Goal: Complete application form: Complete application form

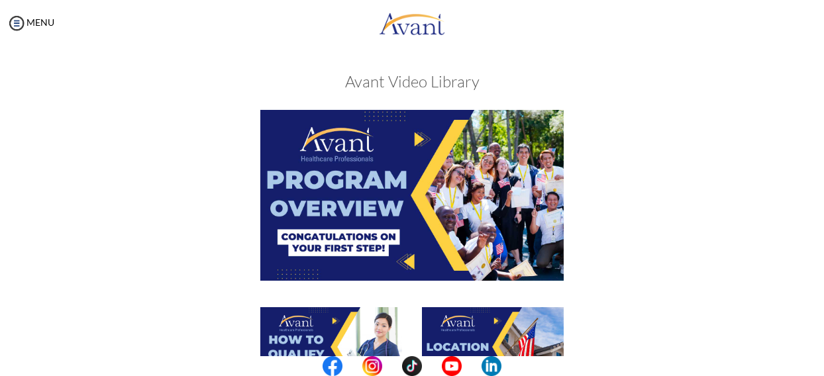
scroll to position [191, 0]
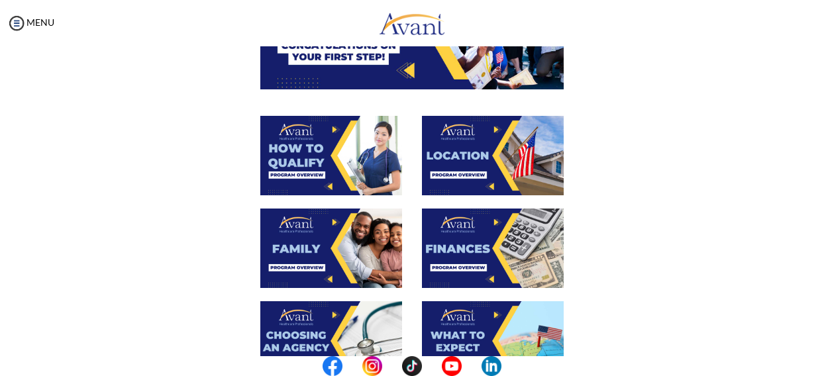
click at [480, 161] on img at bounding box center [493, 156] width 142 height 80
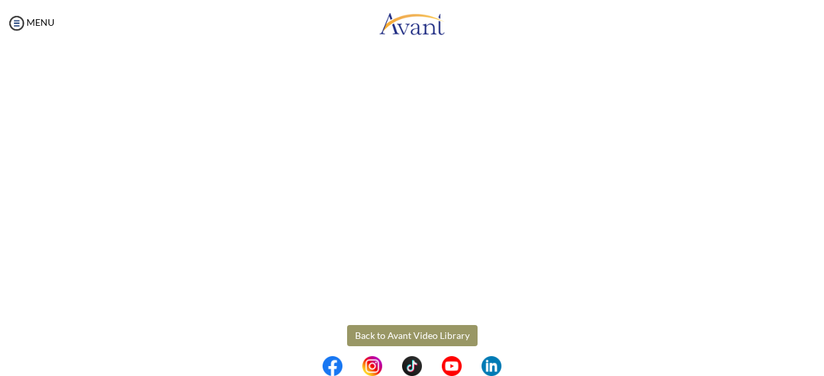
scroll to position [275, 0]
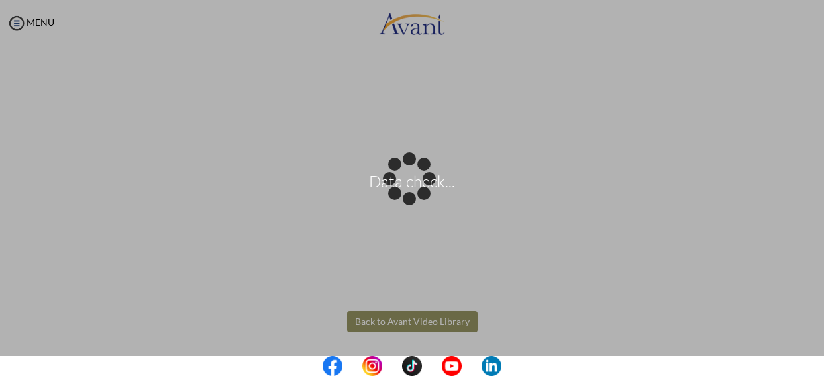
click at [404, 321] on body "Data check... Maintenance break. Please come back in 2 hours. MENU My Status Wh…" at bounding box center [412, 188] width 824 height 376
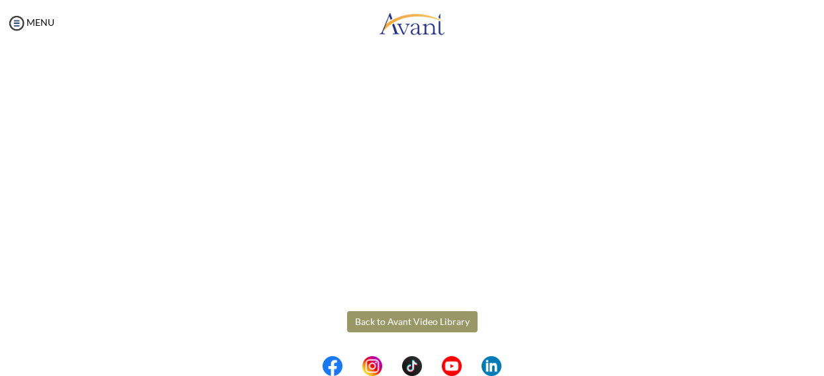
click at [404, 321] on button "Back to Avant Video Library" at bounding box center [412, 321] width 131 height 21
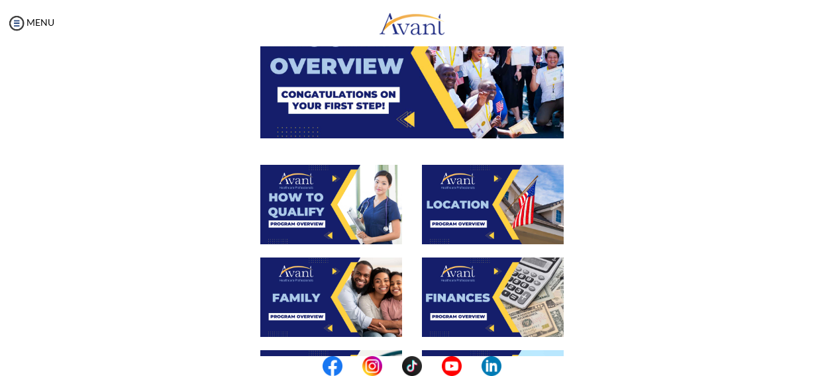
scroll to position [147, 0]
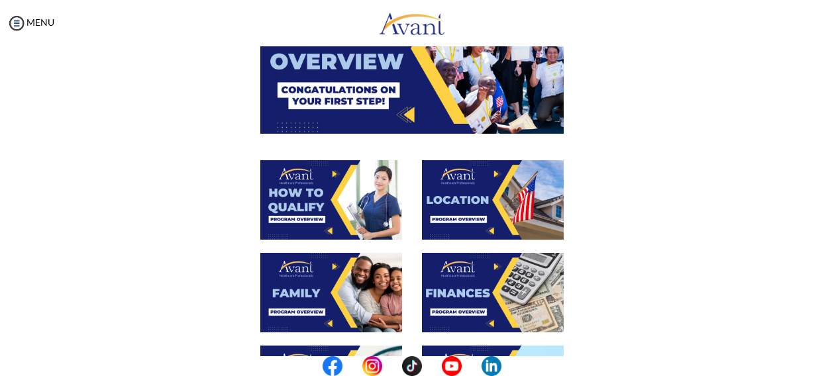
click at [322, 303] on img at bounding box center [331, 293] width 142 height 80
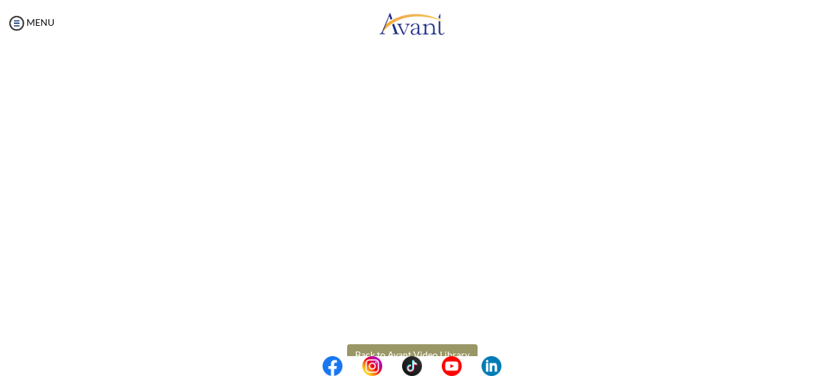
scroll to position [412, 0]
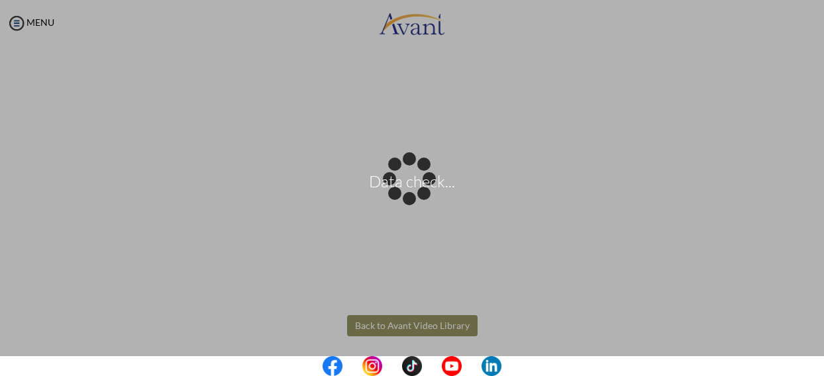
click at [379, 327] on body "Data check... Maintenance break. Please come back in 2 hours. MENU My Status Wh…" at bounding box center [412, 188] width 824 height 376
click at [403, 197] on div "Data check..." at bounding box center [412, 188] width 19 height 19
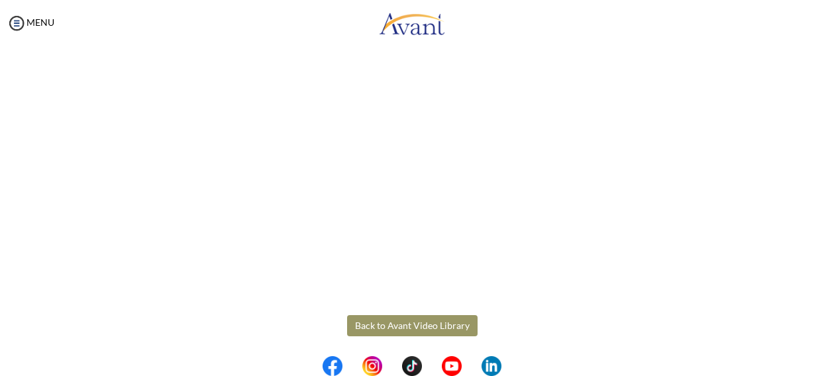
click at [379, 327] on button "Back to Avant Video Library" at bounding box center [412, 325] width 131 height 21
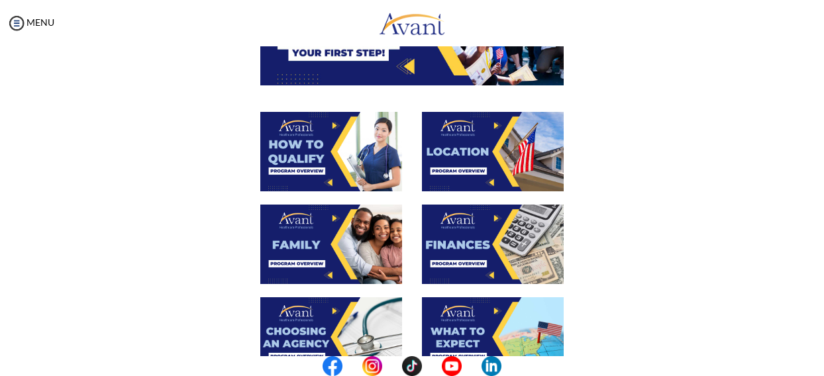
scroll to position [196, 0]
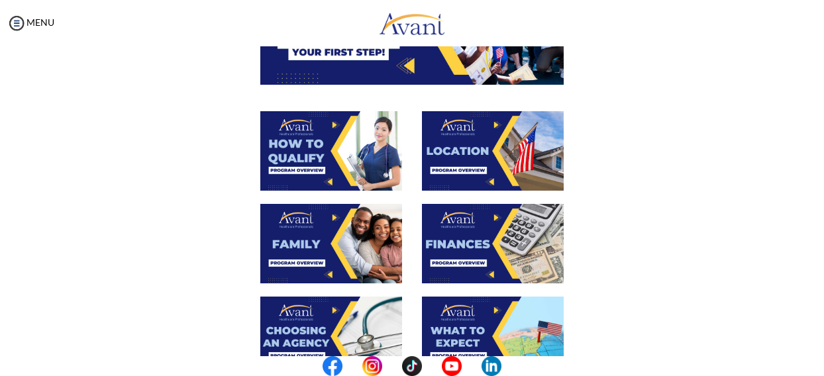
click at [441, 261] on img at bounding box center [493, 244] width 142 height 80
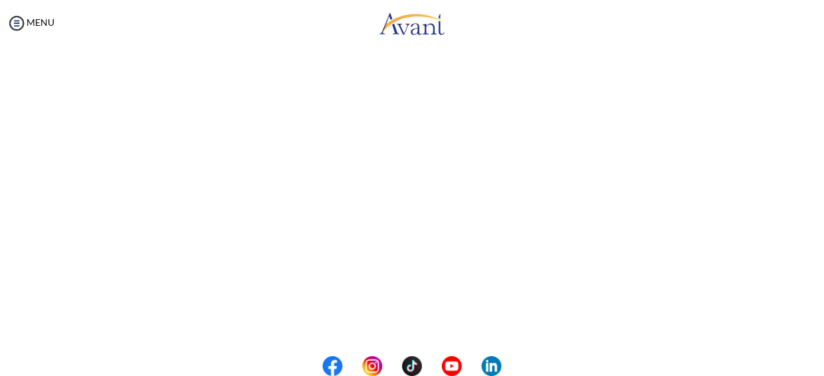
scroll to position [275, 0]
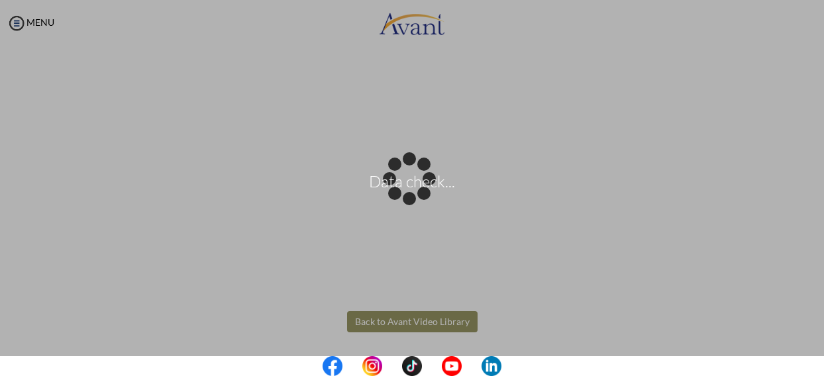
click at [394, 315] on body "Data check... Maintenance break. Please come back in 2 hours. MENU My Status Wh…" at bounding box center [412, 188] width 824 height 376
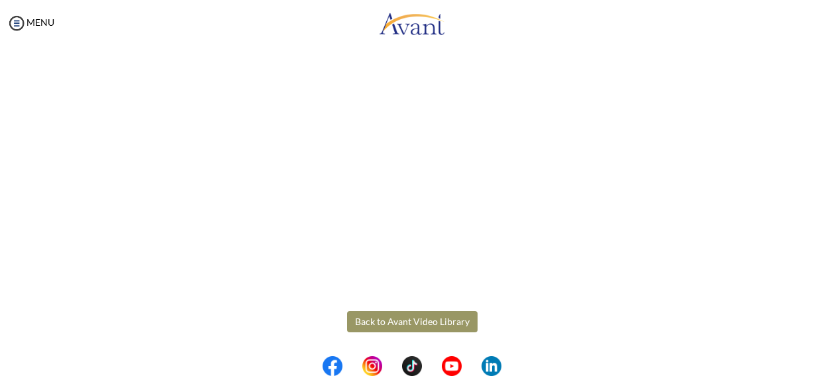
click at [394, 315] on button "Back to Avant Video Library" at bounding box center [412, 321] width 131 height 21
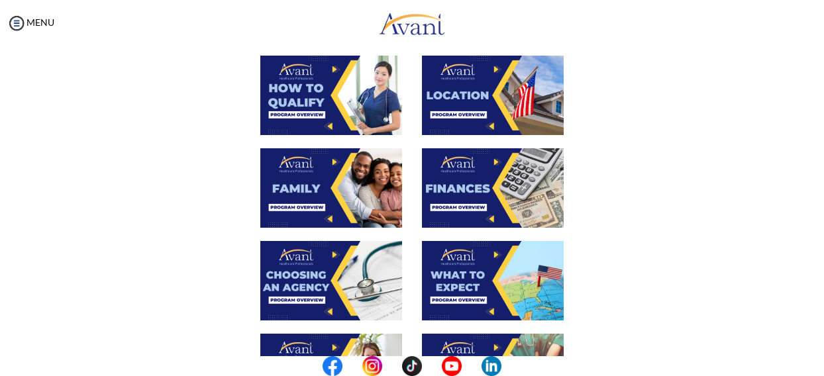
scroll to position [252, 0]
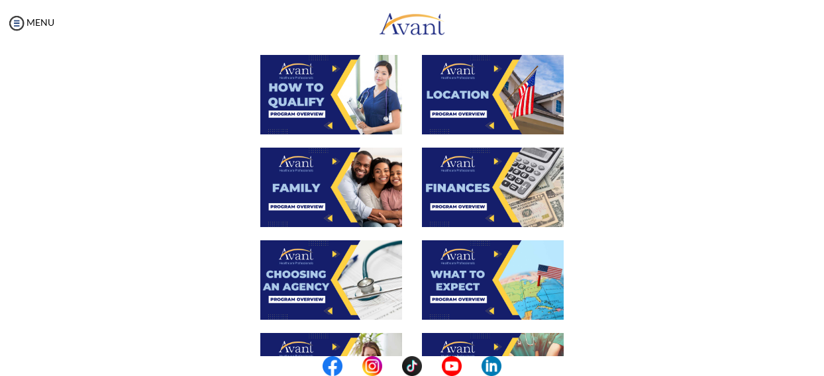
click at [338, 294] on img at bounding box center [331, 280] width 142 height 80
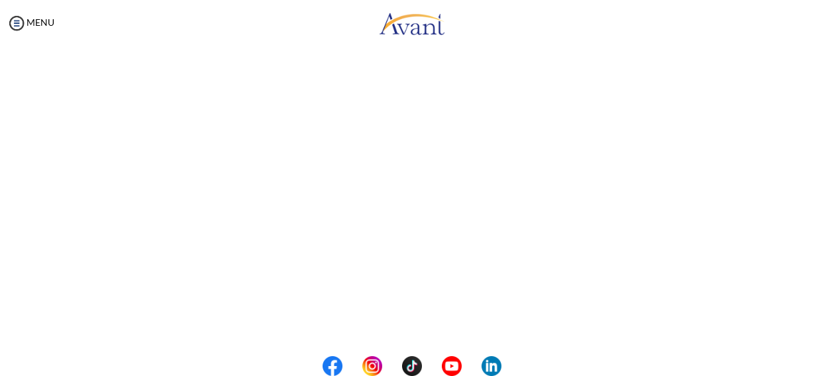
scroll to position [229, 0]
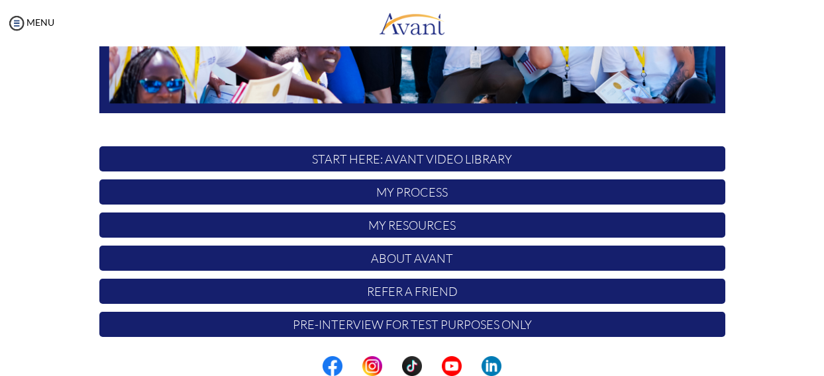
scroll to position [360, 0]
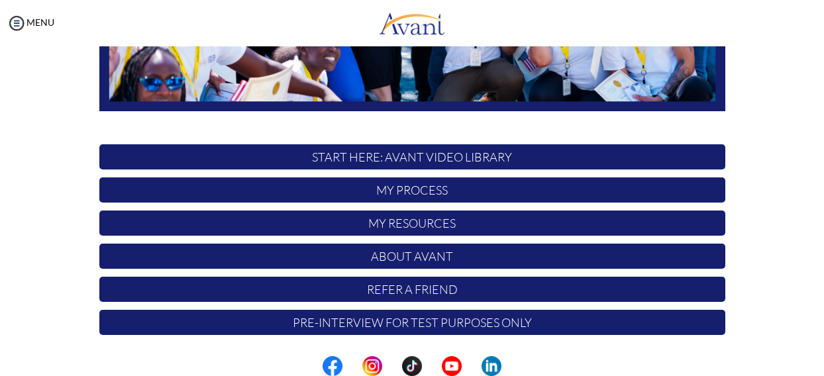
click at [411, 189] on p "My Process" at bounding box center [412, 190] width 626 height 25
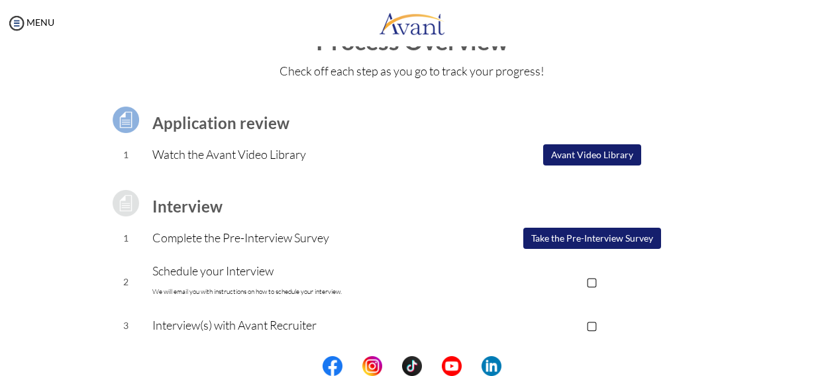
scroll to position [42, 0]
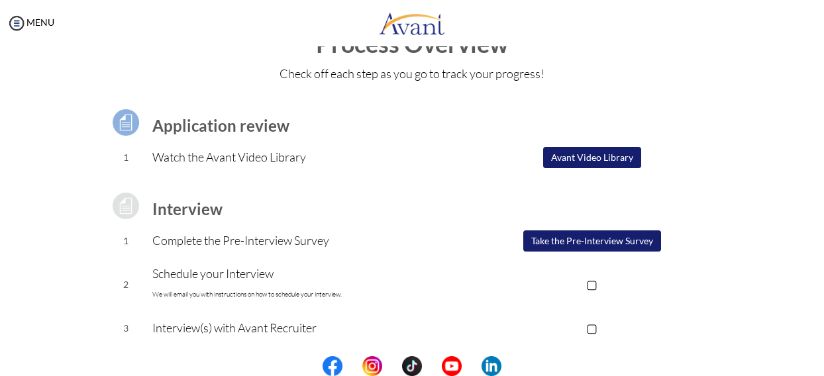
click at [582, 246] on button "Take the Pre-Interview Survey" at bounding box center [592, 241] width 138 height 21
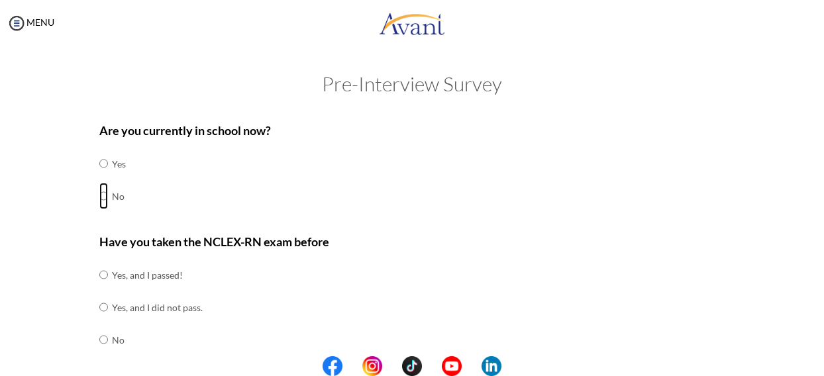
click at [101, 194] on input "radio" at bounding box center [103, 196] width 9 height 27
radio input "true"
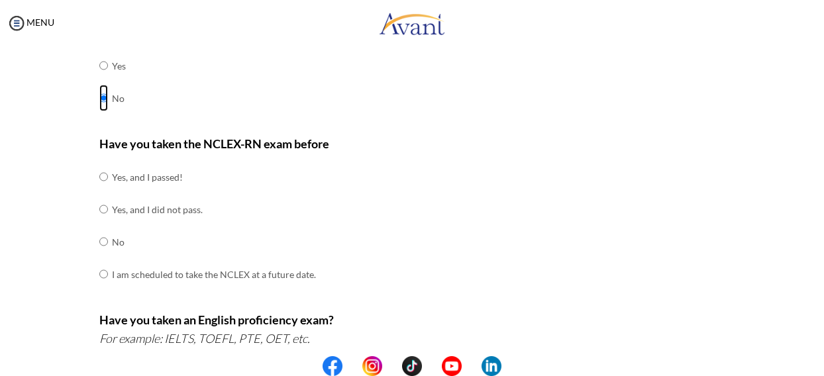
scroll to position [99, 0]
click at [99, 240] on input "radio" at bounding box center [103, 241] width 9 height 27
radio input "true"
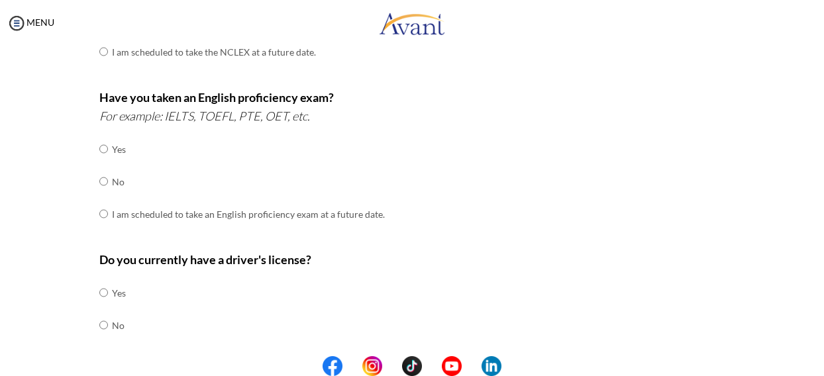
scroll to position [320, 0]
click at [99, 150] on input "radio" at bounding box center [103, 149] width 9 height 27
radio input "true"
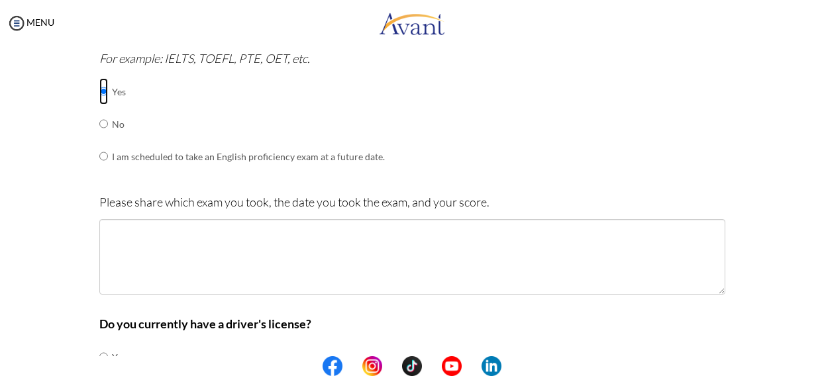
scroll to position [376, 0]
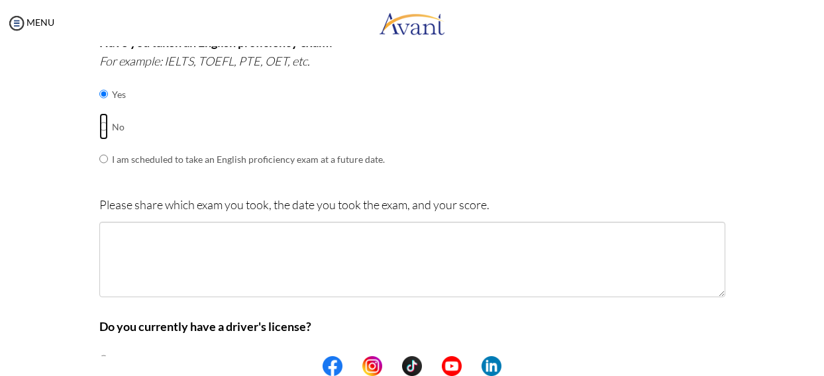
click at [99, 127] on input "radio" at bounding box center [103, 126] width 9 height 27
radio input "true"
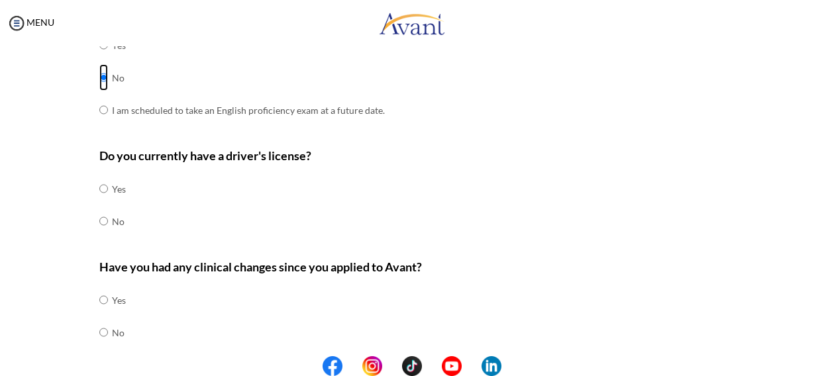
scroll to position [427, 0]
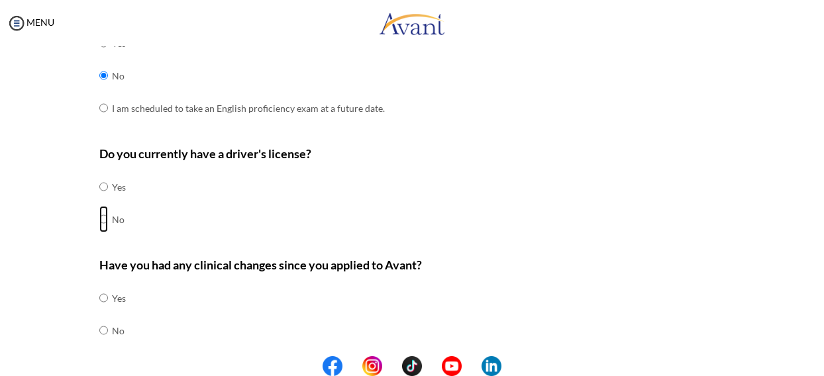
click at [99, 215] on input "radio" at bounding box center [103, 219] width 9 height 27
radio input "true"
click at [99, 186] on input "radio" at bounding box center [103, 187] width 9 height 27
radio input "true"
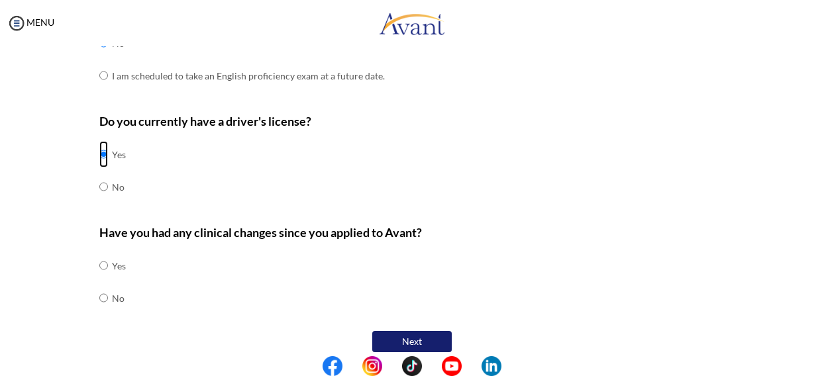
scroll to position [469, 0]
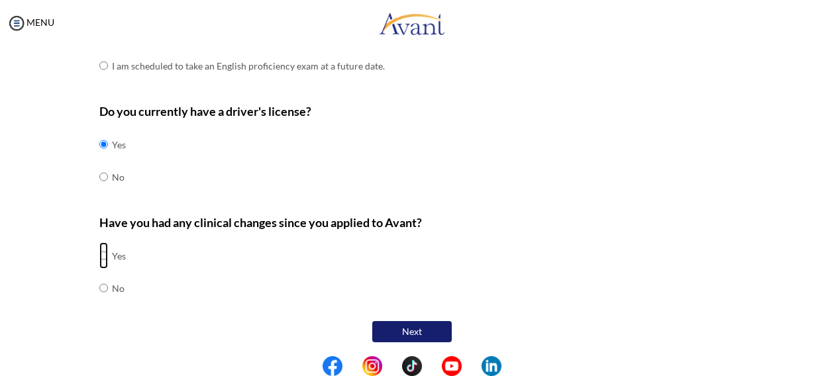
click at [100, 253] on input "radio" at bounding box center [103, 255] width 9 height 27
radio input "true"
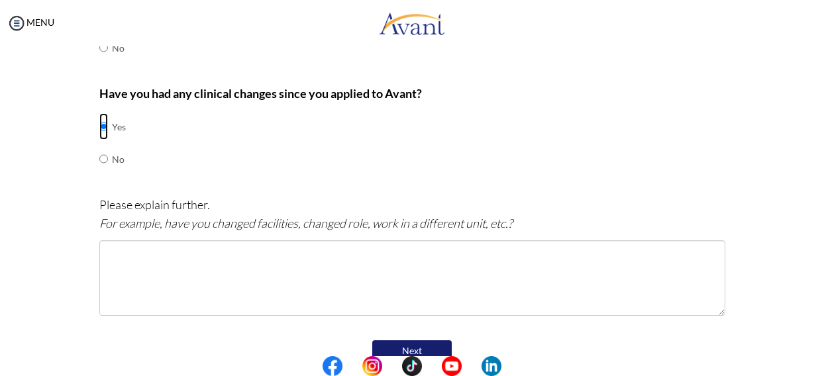
scroll to position [599, 0]
click at [99, 157] on input "radio" at bounding box center [103, 158] width 9 height 27
radio input "true"
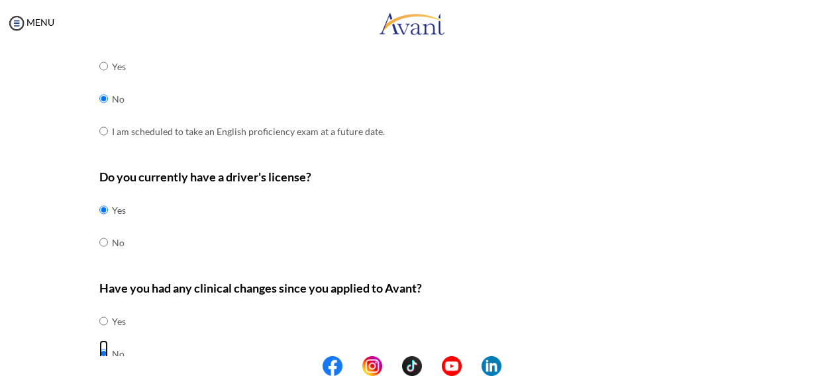
scroll to position [469, 0]
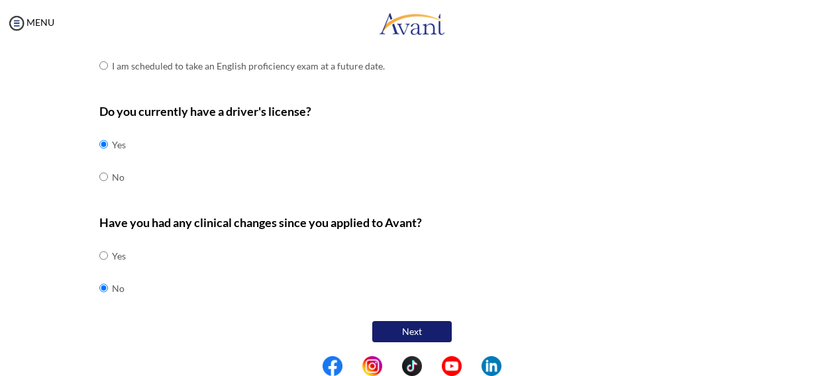
click at [417, 329] on button "Next" at bounding box center [412, 331] width 80 height 21
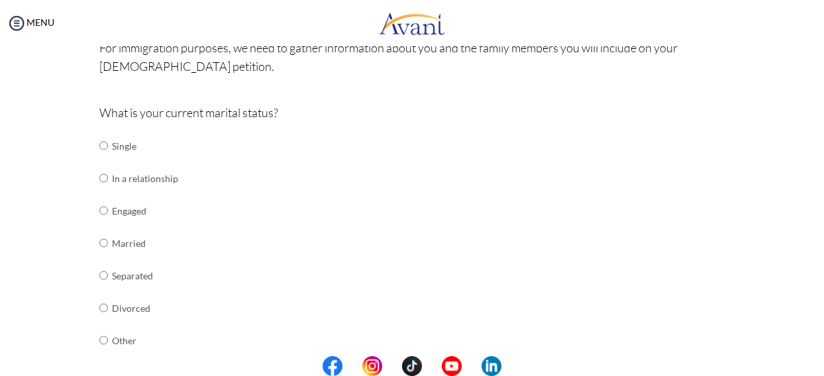
scroll to position [110, 0]
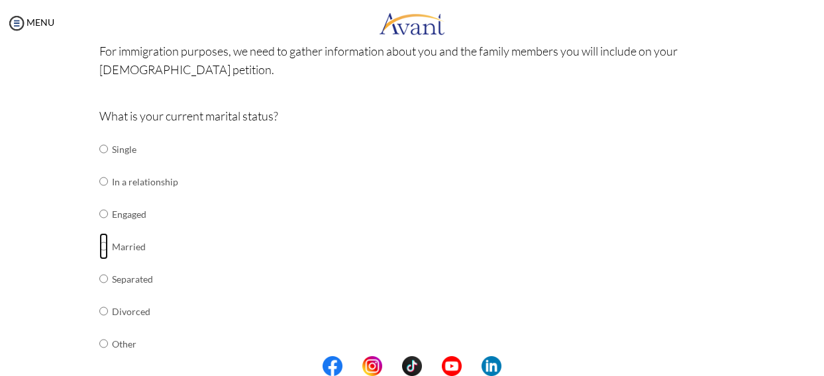
click at [99, 246] on input "radio" at bounding box center [103, 246] width 9 height 27
radio input "true"
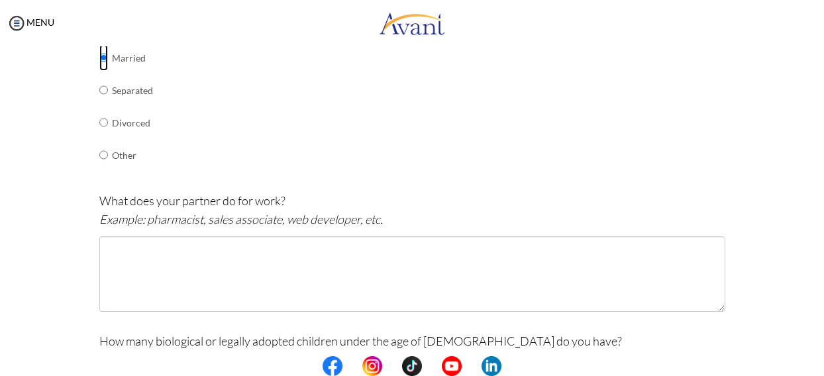
scroll to position [299, 0]
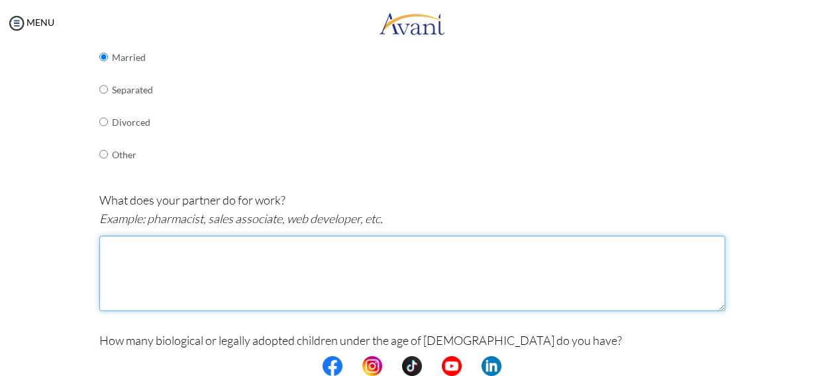
click at [135, 251] on textarea at bounding box center [412, 274] width 626 height 76
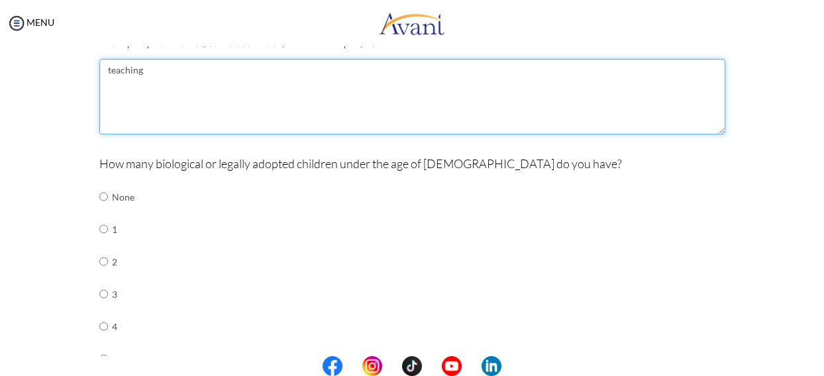
scroll to position [480, 0]
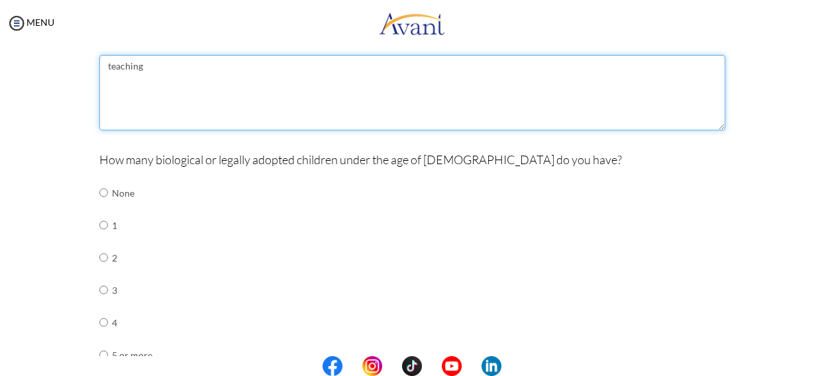
type textarea "teaching"
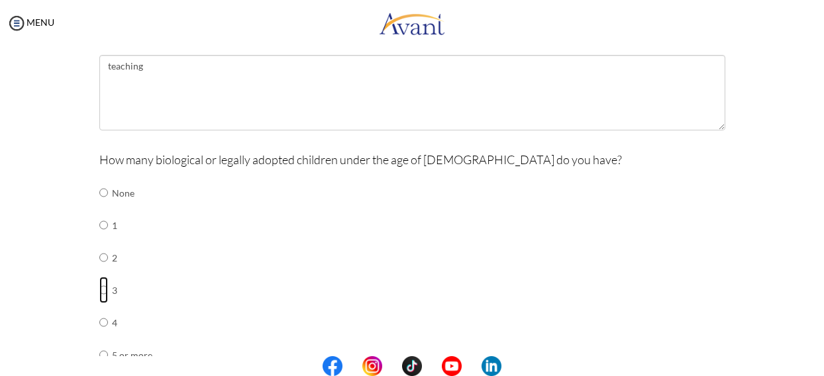
click at [99, 290] on input "radio" at bounding box center [103, 290] width 9 height 27
radio input "true"
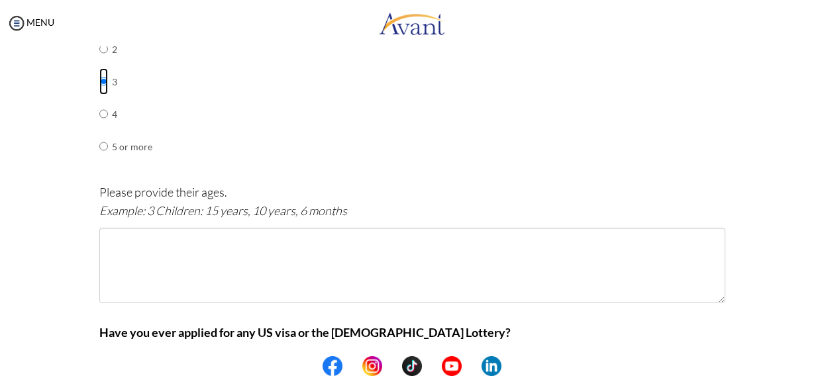
scroll to position [696, 0]
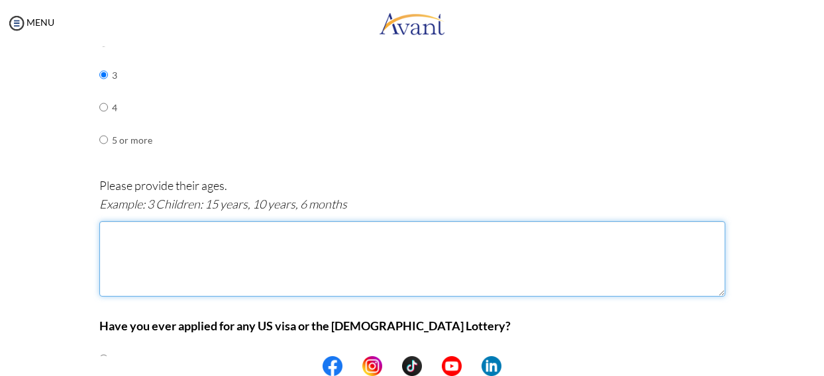
click at [115, 229] on textarea at bounding box center [412, 259] width 626 height 76
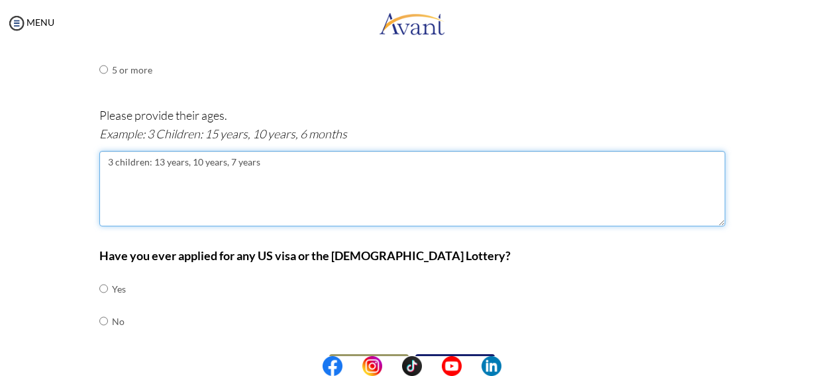
scroll to position [798, 0]
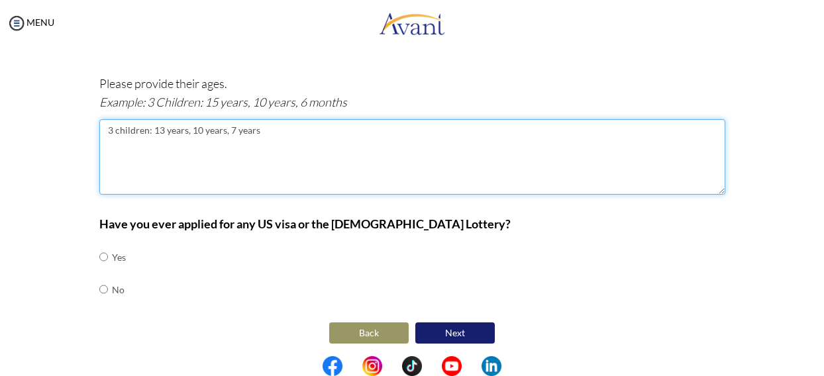
type textarea "3 children: 13 years, 10 years, 7 years"
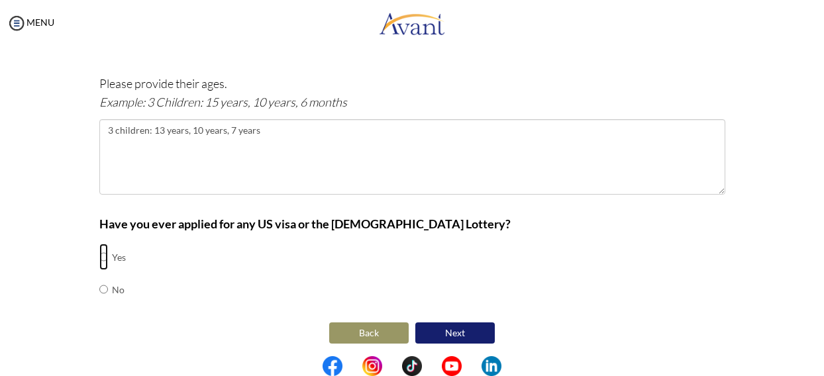
click at [99, 250] on input "radio" at bounding box center [103, 257] width 9 height 27
radio input "true"
click at [99, 284] on input "radio" at bounding box center [103, 289] width 9 height 27
radio input "true"
click at [99, 252] on input "radio" at bounding box center [103, 257] width 9 height 27
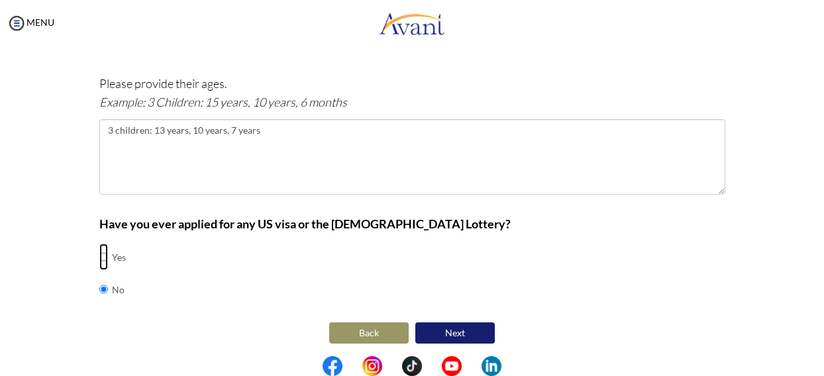
radio input "true"
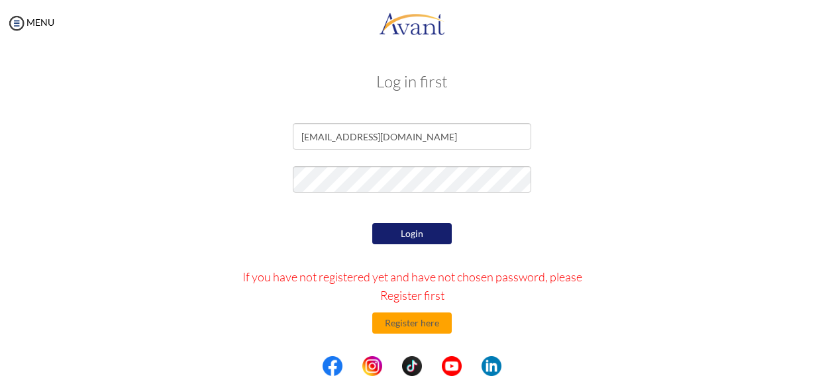
click at [390, 228] on button "Login" at bounding box center [412, 233] width 80 height 21
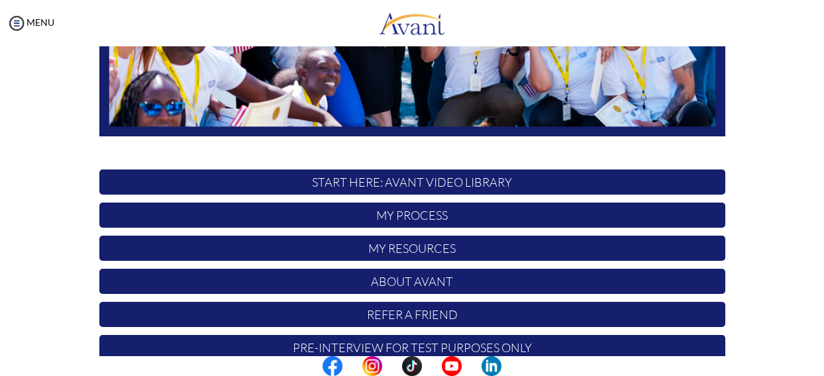
scroll to position [360, 0]
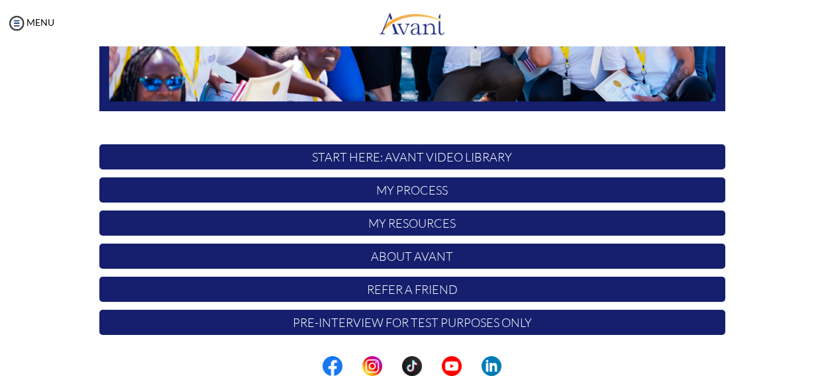
click at [466, 190] on p "My Process" at bounding box center [412, 190] width 626 height 25
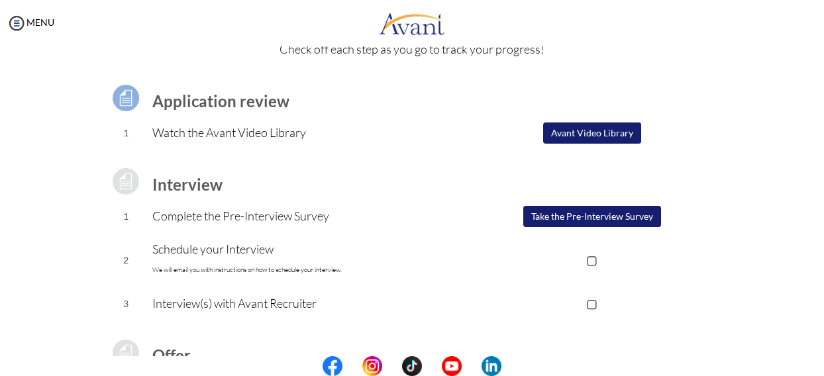
scroll to position [80, 0]
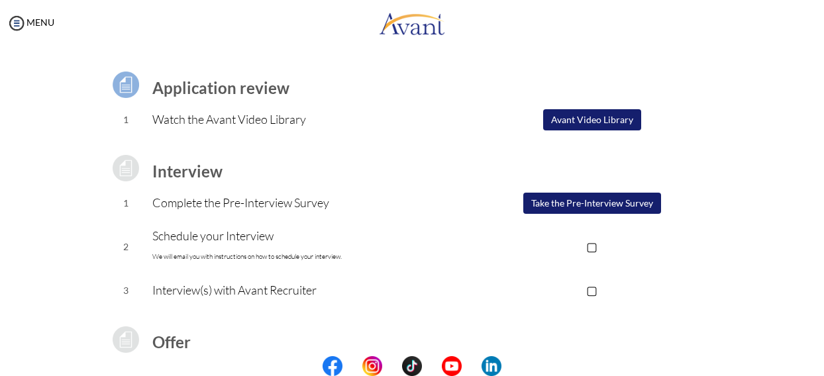
click at [587, 203] on button "Take the Pre-Interview Survey" at bounding box center [592, 203] width 138 height 21
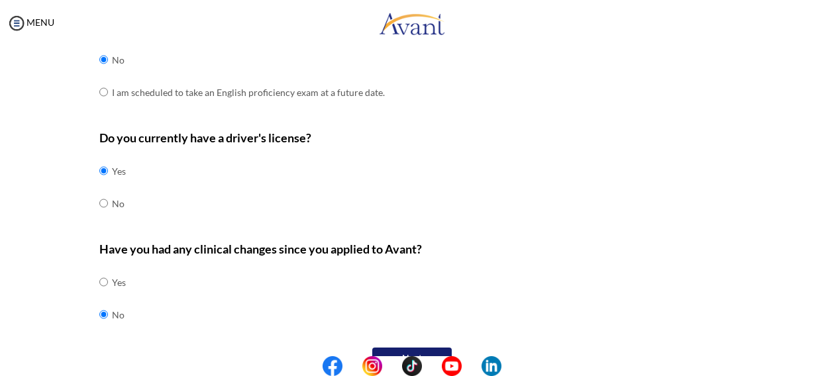
scroll to position [469, 0]
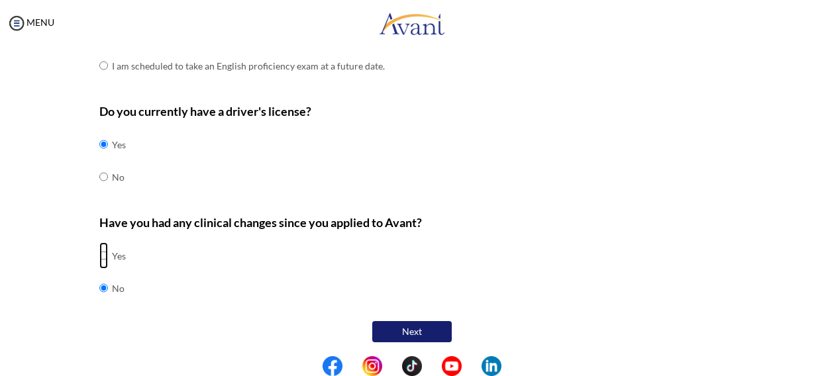
click at [99, 251] on input "radio" at bounding box center [103, 255] width 9 height 27
radio input "true"
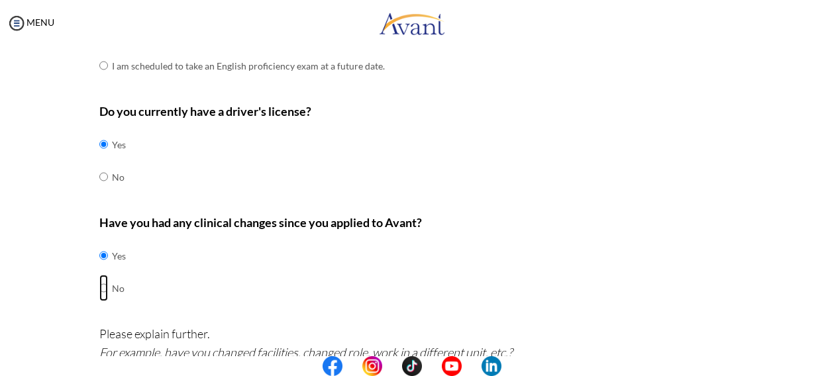
click at [99, 290] on input "radio" at bounding box center [103, 288] width 9 height 27
radio input "true"
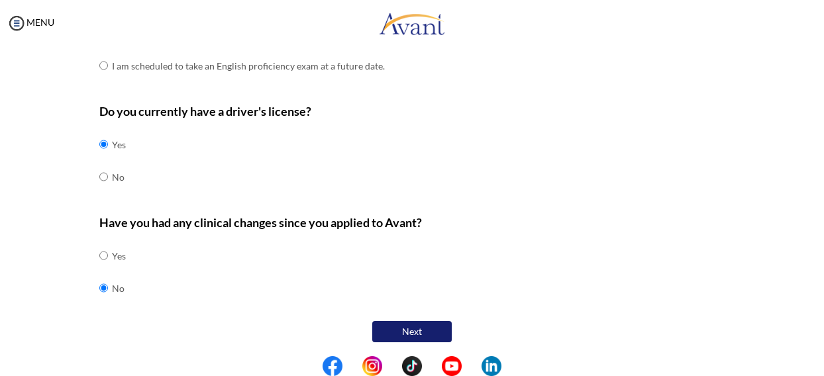
click at [402, 328] on button "Next" at bounding box center [412, 331] width 80 height 21
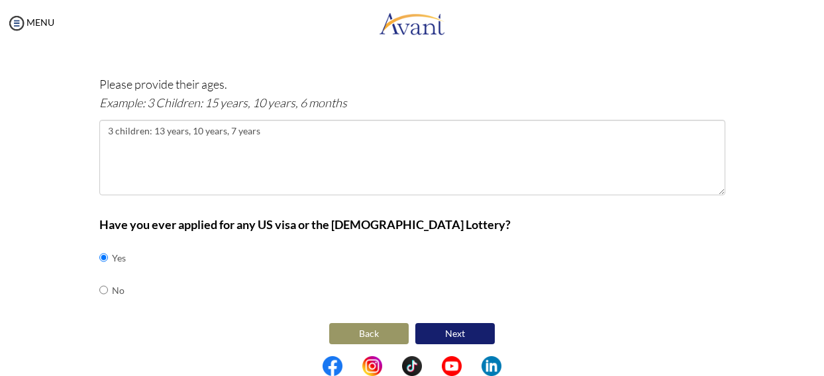
scroll to position [798, 0]
click at [433, 328] on button "Next" at bounding box center [455, 333] width 80 height 21
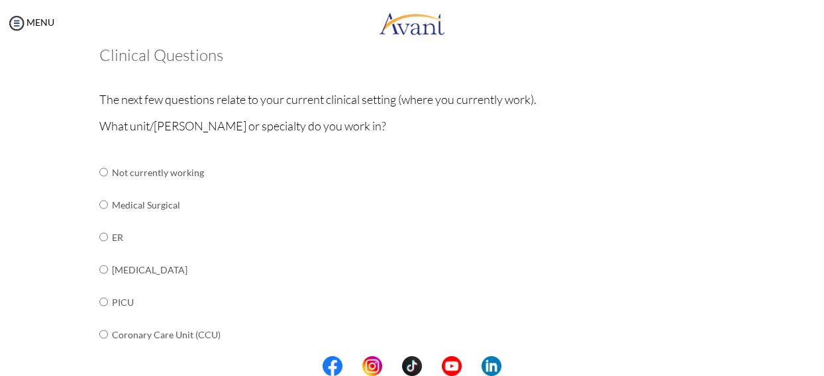
scroll to position [82, 0]
click at [99, 199] on input "radio" at bounding box center [103, 204] width 9 height 27
radio input "true"
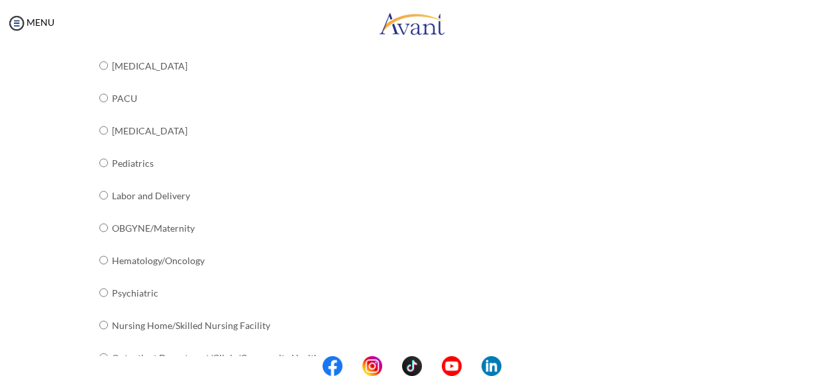
scroll to position [580, 0]
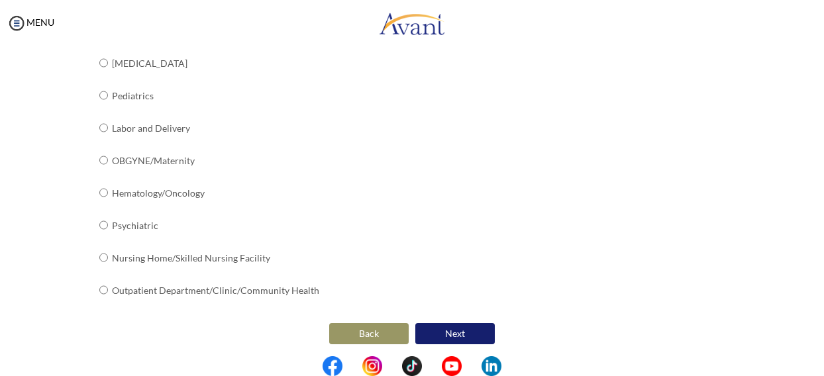
click at [460, 328] on button "Next" at bounding box center [455, 333] width 80 height 21
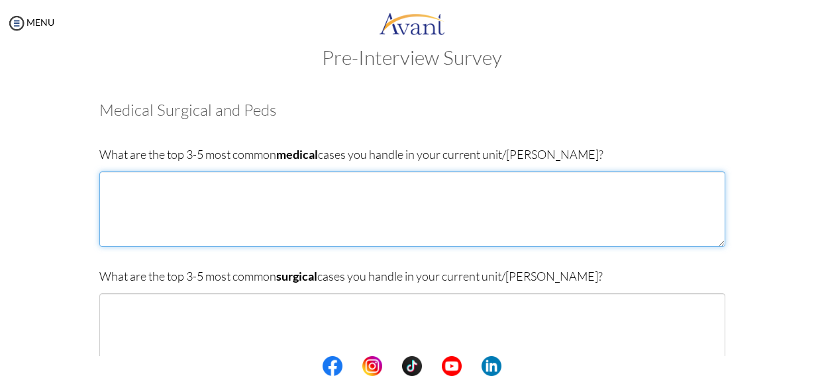
click at [127, 190] on textarea at bounding box center [412, 210] width 626 height 76
type textarea "m"
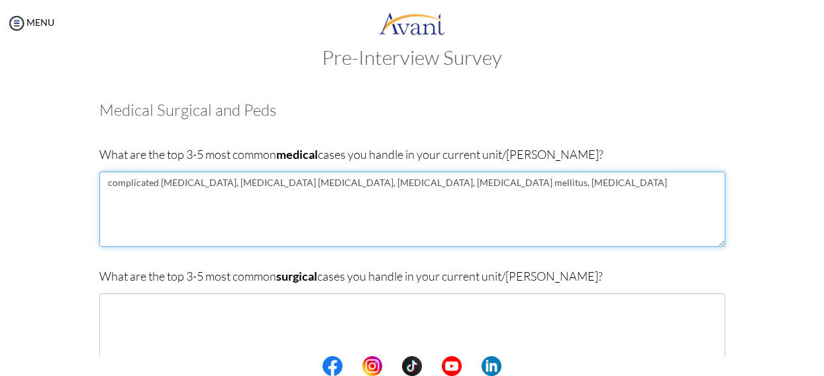
type textarea "complicated [MEDICAL_DATA], [MEDICAL_DATA] [MEDICAL_DATA], [MEDICAL_DATA], [MED…"
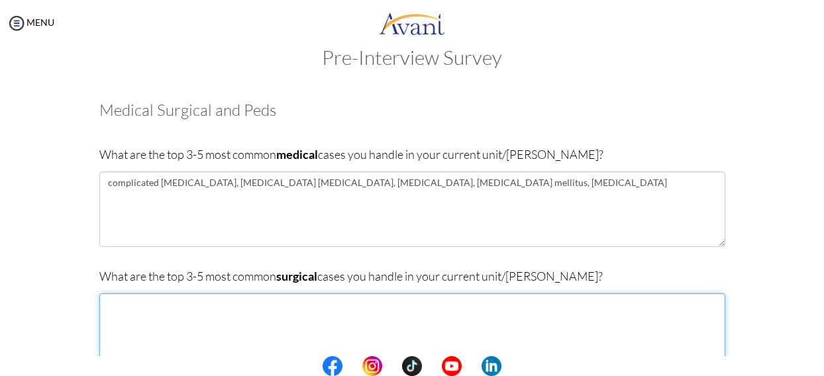
click at [156, 313] on textarea at bounding box center [412, 332] width 626 height 76
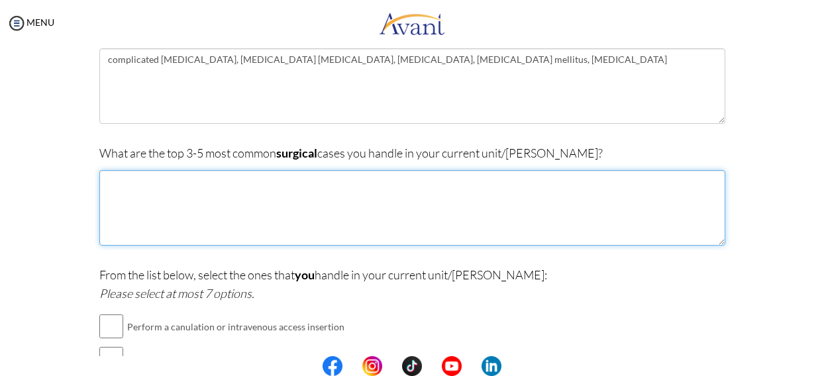
scroll to position [141, 0]
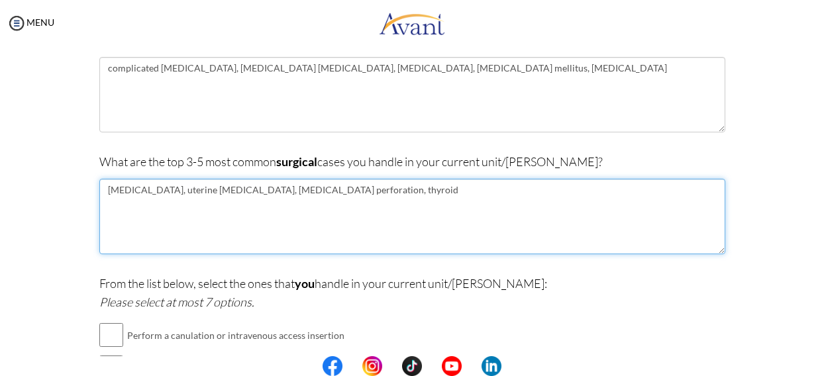
click at [129, 191] on textarea "[MEDICAL_DATA], uterine [MEDICAL_DATA], [MEDICAL_DATA] perforation, thyroid" at bounding box center [412, 217] width 626 height 76
click at [281, 191] on textarea "[MEDICAL_DATA] (herniorrhaphy done), uterine [MEDICAL_DATA], [MEDICAL_DATA] per…" at bounding box center [412, 217] width 626 height 76
click at [449, 184] on textarea "[MEDICAL_DATA] (herniorrhaphy done), uterine [MEDICAL_DATA] ([MEDICAL_DATA] don…" at bounding box center [412, 217] width 626 height 76
click at [618, 189] on textarea "[MEDICAL_DATA] (herniorrhaphy done), uterine [MEDICAL_DATA] ([MEDICAL_DATA] don…" at bounding box center [412, 217] width 626 height 76
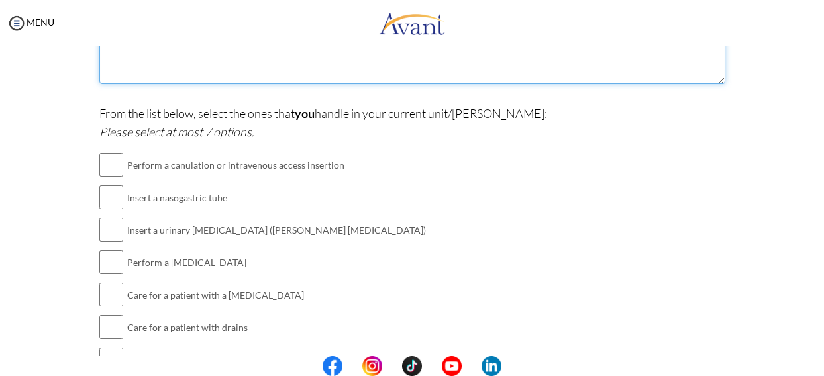
scroll to position [312, 0]
type textarea "[MEDICAL_DATA] (herniorrhaphy done), uterine [MEDICAL_DATA] ([MEDICAL_DATA] don…"
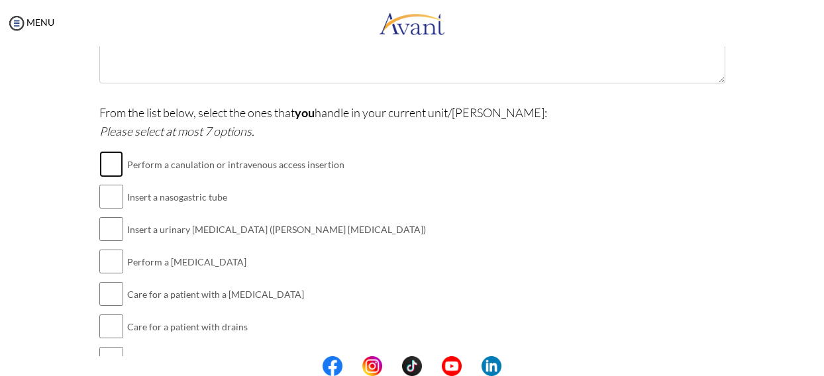
click at [111, 168] on input "checkbox" at bounding box center [111, 164] width 24 height 27
checkbox input "true"
click at [111, 195] on input "checkbox" at bounding box center [111, 197] width 24 height 27
checkbox input "true"
click at [111, 230] on input "checkbox" at bounding box center [111, 229] width 24 height 27
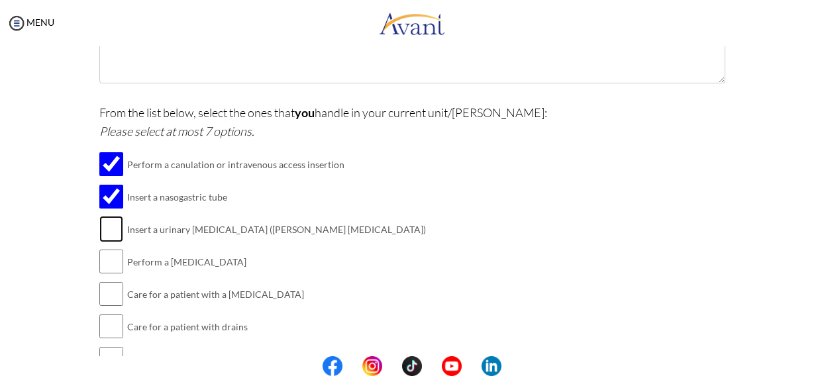
checkbox input "true"
click at [107, 261] on input "checkbox" at bounding box center [111, 261] width 24 height 27
checkbox input "true"
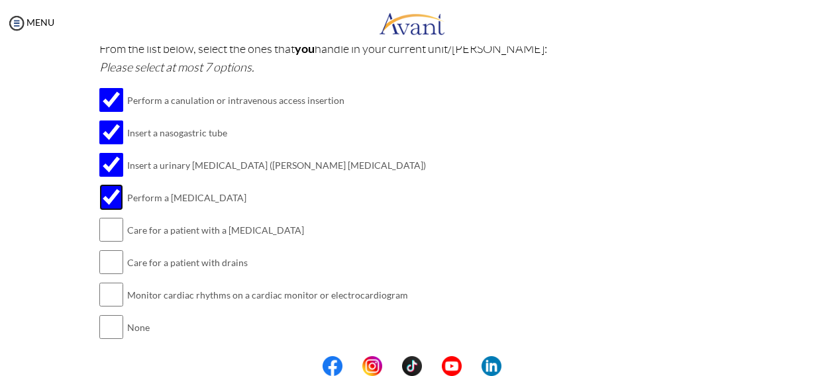
scroll to position [377, 0]
click at [103, 228] on input "checkbox" at bounding box center [111, 229] width 24 height 27
checkbox input "true"
click at [111, 259] on input "checkbox" at bounding box center [111, 261] width 24 height 27
checkbox input "true"
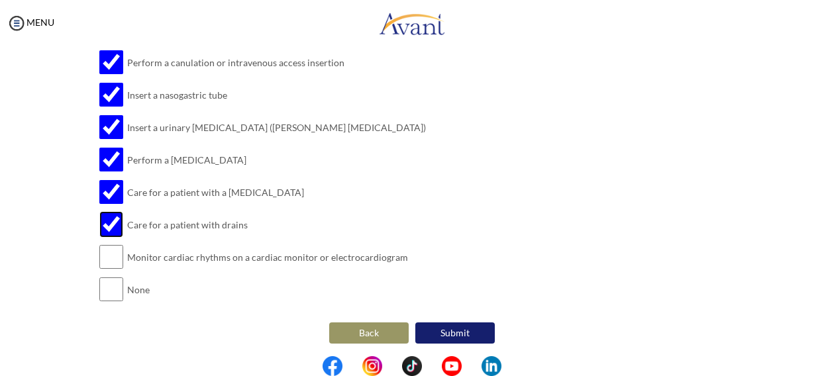
scroll to position [415, 0]
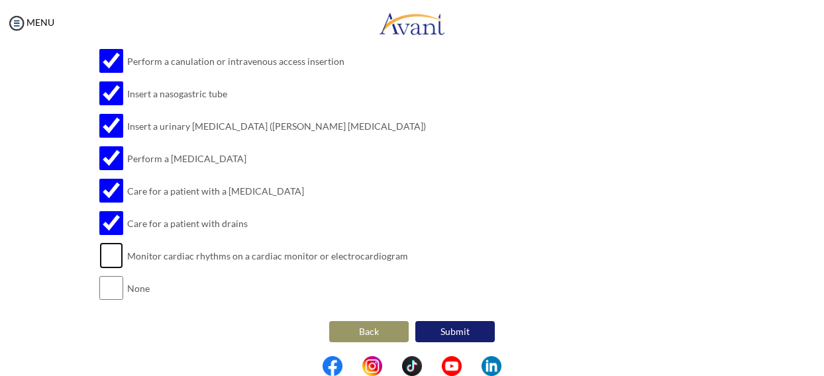
click at [109, 251] on input "checkbox" at bounding box center [111, 255] width 24 height 27
checkbox input "true"
click at [454, 325] on button "Submit" at bounding box center [455, 331] width 80 height 21
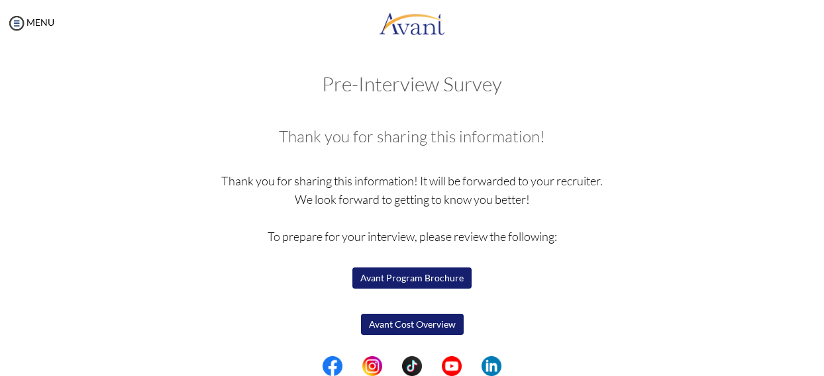
click at [388, 275] on button "Avant Program Brochure" at bounding box center [411, 278] width 119 height 21
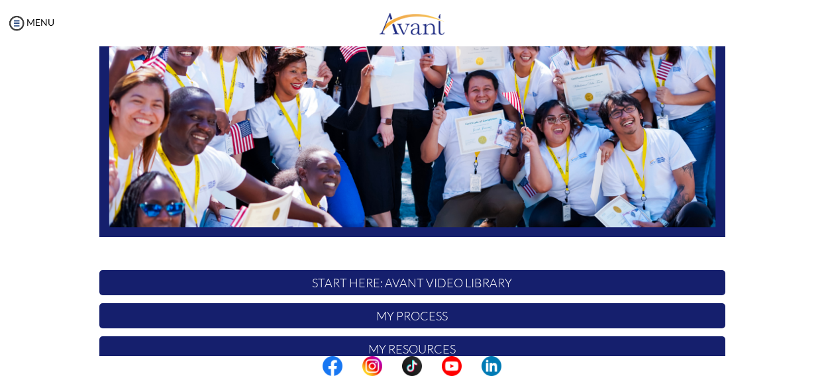
scroll to position [360, 0]
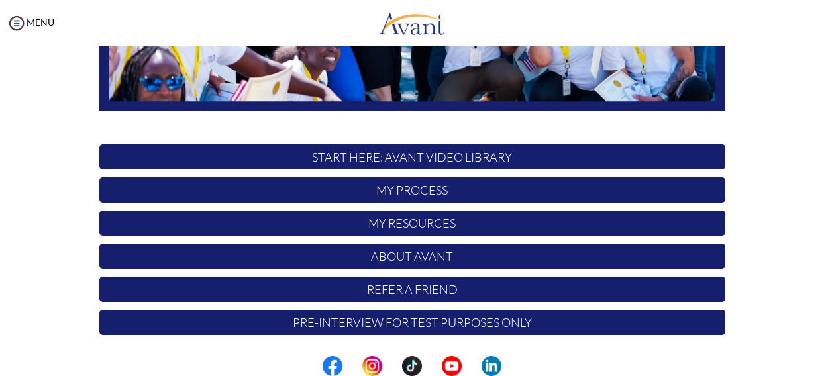
click at [386, 189] on p "My Process" at bounding box center [412, 190] width 626 height 25
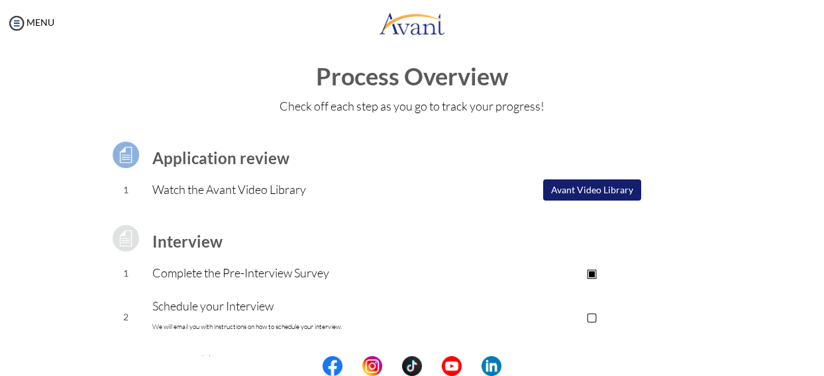
scroll to position [0, 0]
